Goal: Task Accomplishment & Management: Manage account settings

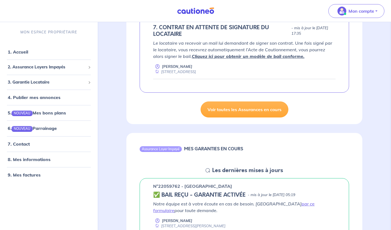
scroll to position [121, 0]
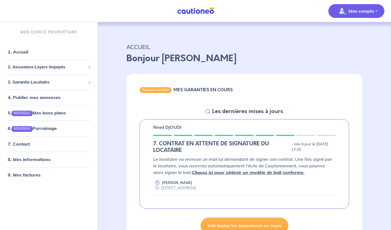
click at [378, 12] on button "Mon compte" at bounding box center [356, 11] width 56 height 14
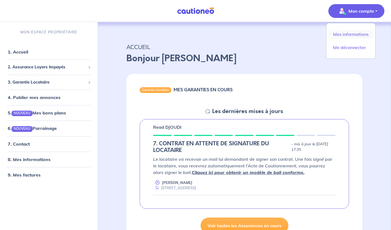
click at [358, 33] on link "Mes informations" at bounding box center [351, 34] width 44 height 9
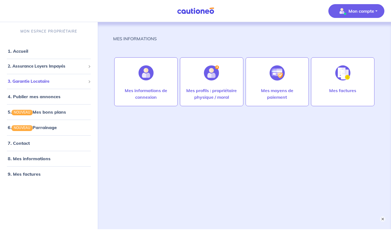
click at [89, 81] on span at bounding box center [89, 81] width 3 height 3
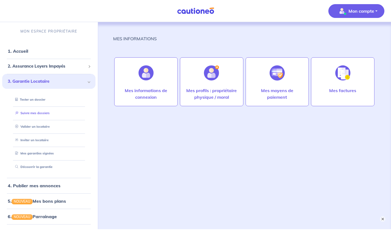
click at [41, 112] on link "Suivre mes dossiers" at bounding box center [31, 113] width 37 height 4
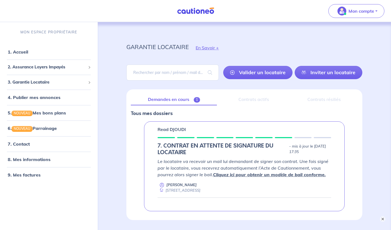
scroll to position [39, 0]
